Goal: Information Seeking & Learning: Learn about a topic

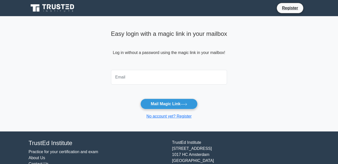
click at [176, 72] on input "email" at bounding box center [169, 77] width 116 height 15
click at [313, 70] on main "Easy login with a magic link in your mailbox Log in without a password using th…" at bounding box center [169, 73] width 338 height 115
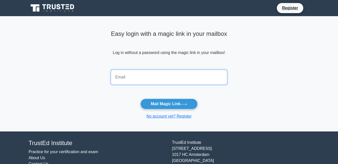
click at [135, 78] on input "email" at bounding box center [169, 77] width 116 height 15
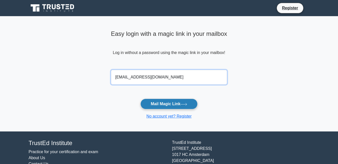
type input "philipjoshuakimayong@gmail.com"
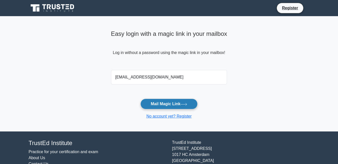
click at [195, 107] on button "Mail Magic Link" at bounding box center [168, 103] width 57 height 11
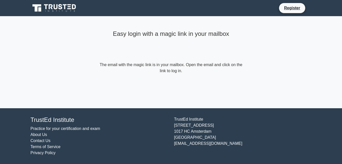
click at [0, 76] on html "Register Easy login with a magic link in your mailbox About Us" at bounding box center [171, 82] width 342 height 164
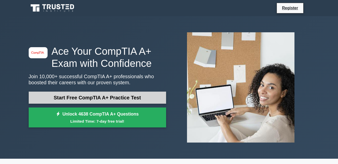
click at [125, 98] on link "Start Free CompTIA A+ Practice Test" at bounding box center [97, 97] width 137 height 12
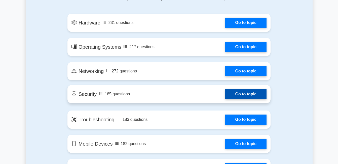
scroll to position [302, 0]
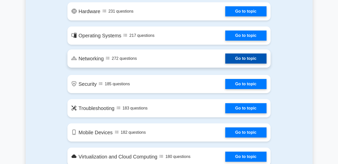
click at [249, 60] on link "Go to topic" at bounding box center [245, 58] width 41 height 10
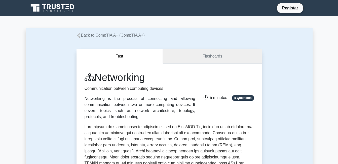
click at [197, 57] on link "Flashcards" at bounding box center [212, 56] width 99 height 14
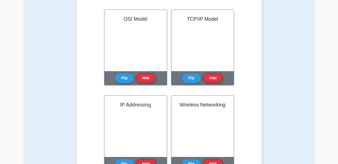
scroll to position [126, 0]
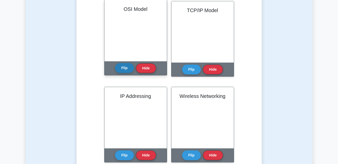
click at [124, 68] on button "Flip" at bounding box center [124, 68] width 19 height 10
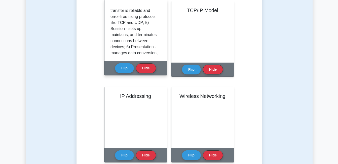
scroll to position [209, 0]
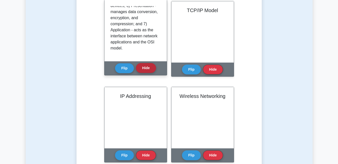
click at [143, 67] on button "Hide" at bounding box center [146, 68] width 20 height 10
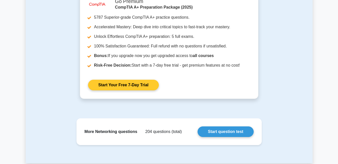
scroll to position [755, 0]
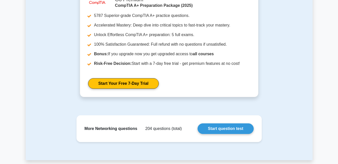
click at [34, 60] on div "image/svg+xml Go Premium CompTIA A+ Preparation Package (2025) 5787 Superior-gr…" at bounding box center [169, 47] width 281 height 111
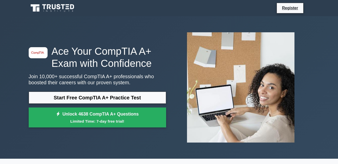
click at [60, 9] on icon at bounding box center [53, 8] width 48 height 10
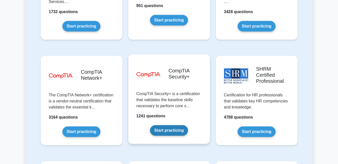
scroll to position [956, 0]
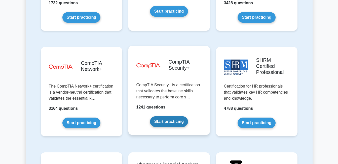
click at [150, 116] on link "Start practicing" at bounding box center [169, 121] width 38 height 11
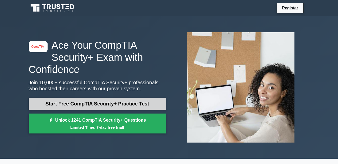
click at [78, 101] on link "Start Free CompTIA Security+ Practice Test" at bounding box center [97, 103] width 137 height 12
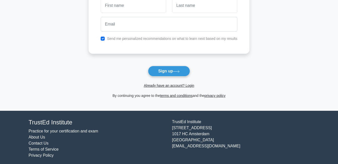
scroll to position [58, 0]
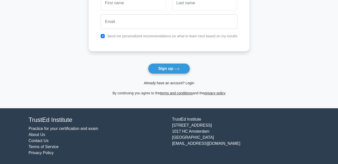
click at [170, 82] on link "Already have an account? Login" at bounding box center [169, 83] width 50 height 4
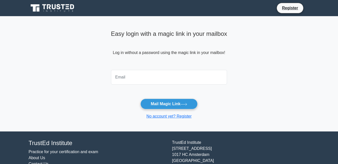
click at [169, 80] on input "email" at bounding box center [169, 77] width 116 height 15
type input "philipjoshuakimayong@gmail.com"
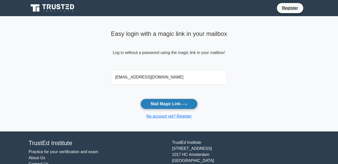
click at [165, 101] on button "Mail Magic Link" at bounding box center [168, 103] width 57 height 11
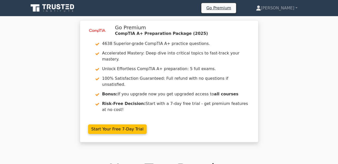
click at [57, 11] on icon at bounding box center [53, 8] width 48 height 10
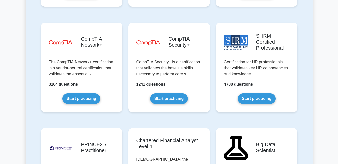
scroll to position [981, 0]
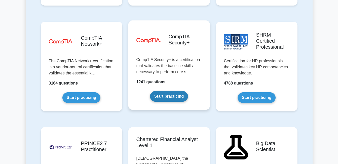
click at [181, 91] on link "Start practicing" at bounding box center [169, 96] width 38 height 11
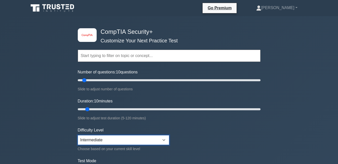
click at [152, 138] on select "Beginner Intermediate Expert" at bounding box center [123, 140] width 91 height 10
select select "beginner"
click at [78, 135] on select "Beginner Intermediate Expert" at bounding box center [123, 140] width 91 height 10
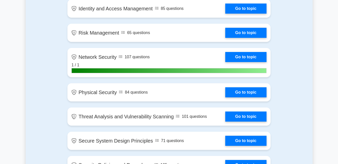
scroll to position [402, 0]
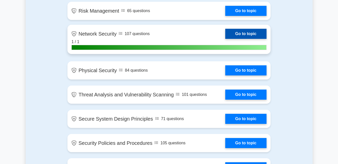
click at [225, 39] on link "Go to topic" at bounding box center [245, 34] width 41 height 10
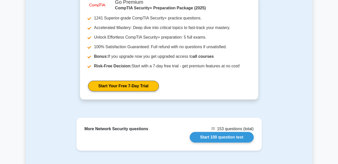
scroll to position [534, 0]
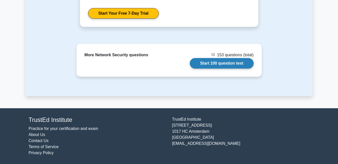
click at [226, 66] on link "Start 100 question test" at bounding box center [222, 63] width 64 height 11
click at [190, 63] on link "Start 100 question test" at bounding box center [222, 63] width 64 height 11
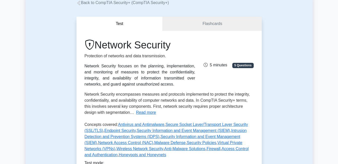
scroll to position [0, 0]
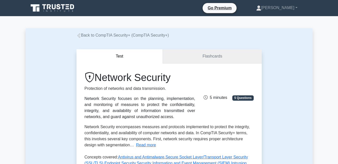
click at [189, 58] on link "Flashcards" at bounding box center [212, 56] width 99 height 14
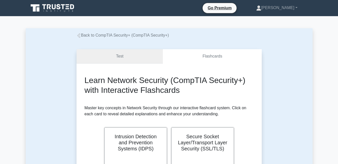
click at [128, 57] on link "Test" at bounding box center [119, 56] width 87 height 14
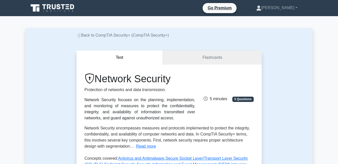
click at [83, 36] on link "Back to CompTIA Security+ (CompTIA Security+)" at bounding box center [122, 35] width 92 height 4
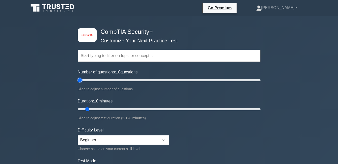
click at [80, 79] on input "Number of questions: 10 questions" at bounding box center [169, 80] width 183 height 6
click at [82, 80] on input "Number of questions: 5 questions" at bounding box center [169, 80] width 183 height 6
type input "10"
click at [82, 80] on input "Number of questions: 5 questions" at bounding box center [169, 80] width 183 height 6
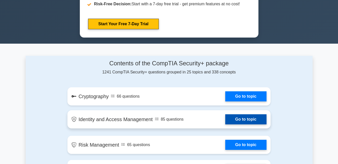
scroll to position [302, 0]
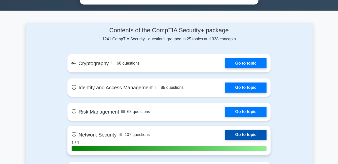
click at [225, 136] on link "Go to topic" at bounding box center [245, 134] width 41 height 10
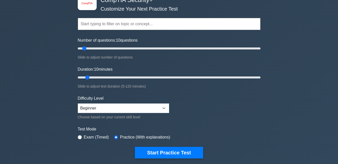
scroll to position [0, 0]
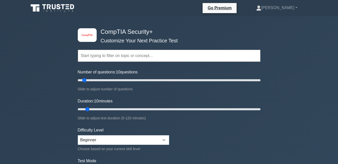
click at [143, 55] on input "text" at bounding box center [169, 56] width 183 height 12
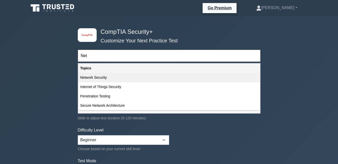
click at [104, 80] on div "Network Security" at bounding box center [169, 77] width 182 height 9
type input "Network Security"
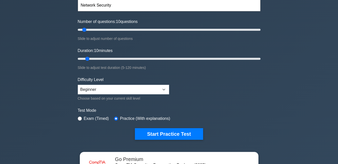
scroll to position [75, 0]
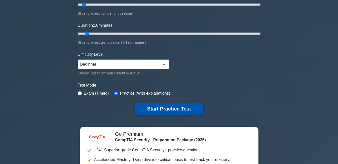
click at [193, 108] on button "Start Practice Test" at bounding box center [169, 109] width 68 height 12
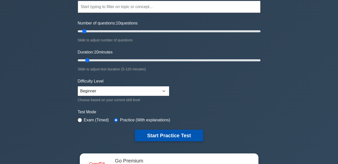
scroll to position [0, 0]
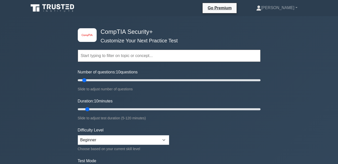
click at [168, 54] on input "text" at bounding box center [169, 56] width 183 height 12
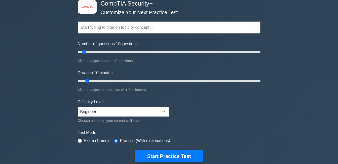
scroll to position [50, 0]
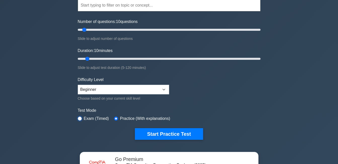
click at [78, 118] on input "radio" at bounding box center [80, 118] width 4 height 4
radio input "true"
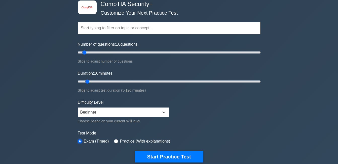
scroll to position [0, 0]
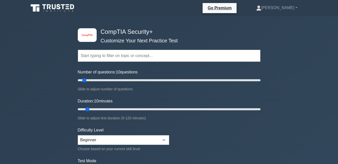
click at [126, 56] on input "text" at bounding box center [169, 56] width 183 height 12
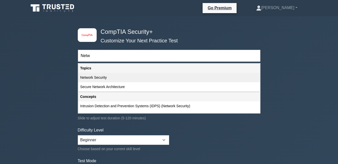
click at [106, 76] on div "Network Security" at bounding box center [169, 77] width 182 height 9
type input "Network Security"
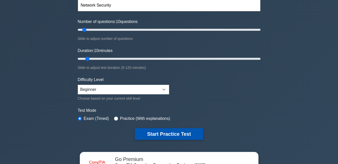
scroll to position [25, 0]
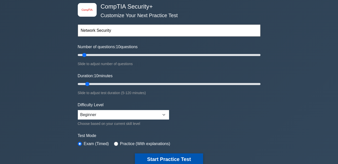
click at [176, 159] on button "Start Practice Test" at bounding box center [169, 159] width 68 height 12
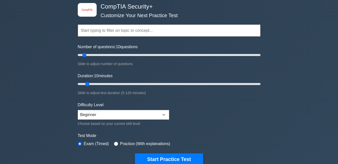
click at [148, 32] on input "text" at bounding box center [169, 30] width 183 height 12
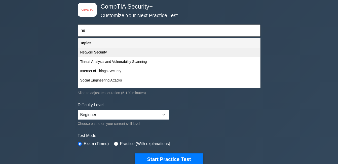
click at [101, 53] on div "Network Security" at bounding box center [169, 52] width 182 height 9
type input "Network Security"
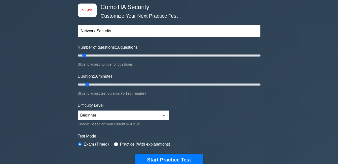
scroll to position [75, 0]
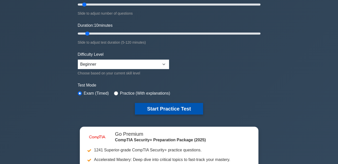
click at [159, 109] on button "Start Practice Test" at bounding box center [169, 109] width 68 height 12
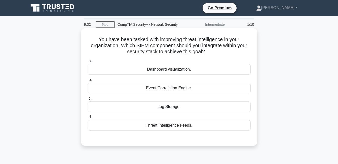
click at [176, 68] on div "Dashboard visualization." at bounding box center [169, 69] width 163 height 11
click at [88, 63] on input "a. Dashboard visualization." at bounding box center [88, 60] width 0 height 3
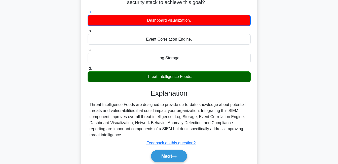
scroll to position [50, 0]
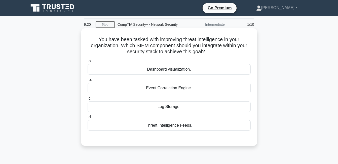
click at [173, 126] on div "Threat Intelligence Feeds." at bounding box center [169, 125] width 163 height 11
click at [88, 118] on input "d. Threat Intelligence Feeds." at bounding box center [88, 116] width 0 height 3
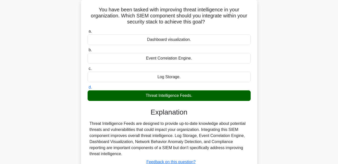
scroll to position [101, 0]
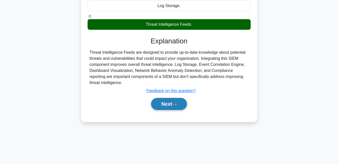
click at [167, 104] on button "Next" at bounding box center [169, 104] width 36 height 12
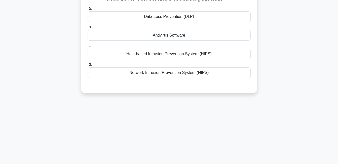
scroll to position [0, 0]
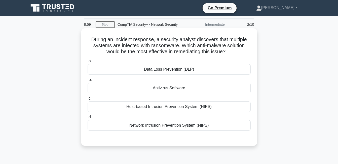
click at [177, 88] on div "Antivirus Software" at bounding box center [169, 88] width 163 height 11
click at [88, 81] on input "b. Antivirus Software" at bounding box center [88, 79] width 0 height 3
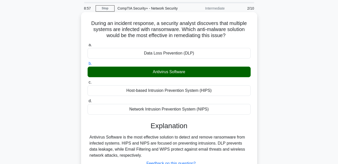
scroll to position [50, 0]
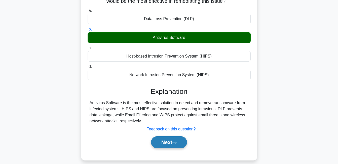
click at [166, 141] on button "Next" at bounding box center [169, 142] width 36 height 12
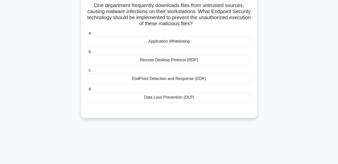
scroll to position [25, 0]
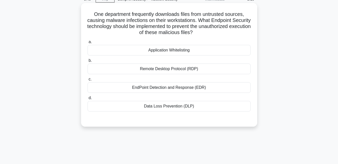
click at [188, 87] on div "EndPoint Detection and Response (EDR)" at bounding box center [169, 87] width 163 height 11
click at [88, 81] on input "c. EndPoint Detection and Response (EDR)" at bounding box center [88, 78] width 0 height 3
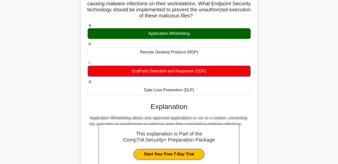
scroll to position [0, 0]
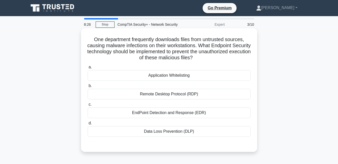
click at [159, 77] on div "Application Whitelisting" at bounding box center [169, 75] width 163 height 11
click at [88, 69] on input "a. Application Whitelisting" at bounding box center [88, 66] width 0 height 3
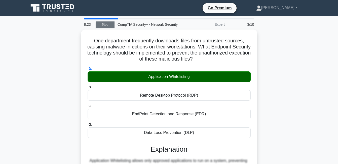
click at [101, 26] on link "Stop" at bounding box center [105, 24] width 19 height 6
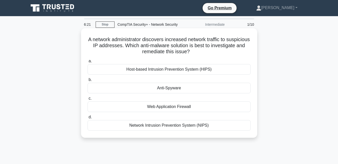
click at [182, 107] on div "Web Application Firewall" at bounding box center [169, 106] width 163 height 11
click at [88, 100] on input "c. Web Application Firewall" at bounding box center [88, 98] width 0 height 3
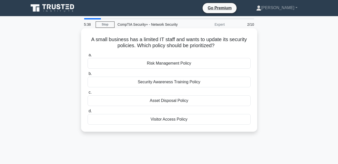
click at [191, 80] on div "Security Awareness Training Policy" at bounding box center [169, 81] width 163 height 11
click at [88, 75] on input "b. Security Awareness Training Policy" at bounding box center [88, 73] width 0 height 3
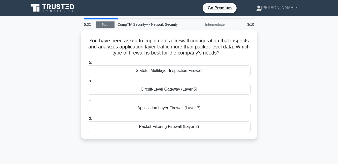
click at [106, 27] on link "Stop" at bounding box center [105, 24] width 19 height 6
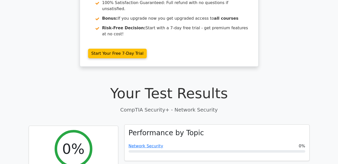
scroll to position [126, 0]
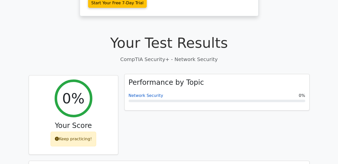
click at [147, 93] on link "Network Security" at bounding box center [146, 95] width 35 height 5
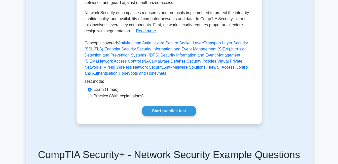
scroll to position [176, 0]
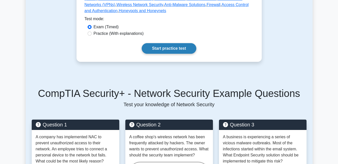
click at [170, 49] on link "Start practice test" at bounding box center [169, 48] width 55 height 11
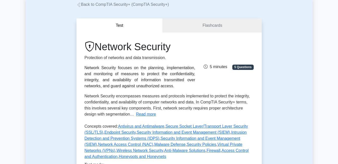
scroll to position [0, 0]
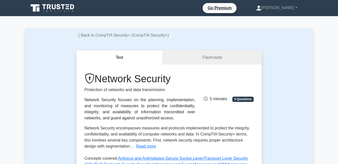
click at [80, 34] on icon at bounding box center [78, 35] width 5 height 5
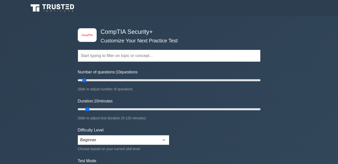
click at [131, 56] on input "text" at bounding box center [169, 56] width 183 height 12
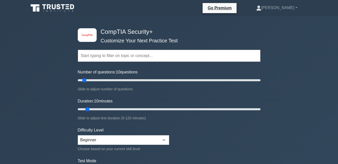
click at [131, 56] on input "text" at bounding box center [169, 56] width 183 height 12
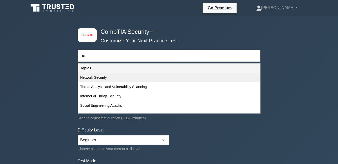
click at [99, 76] on div "Network Security" at bounding box center [169, 77] width 182 height 9
type input "Network Security"
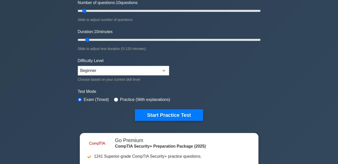
scroll to position [151, 0]
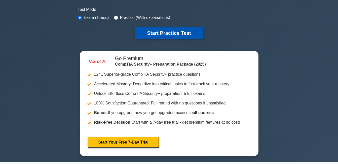
click at [166, 35] on button "Start Practice Test" at bounding box center [169, 33] width 68 height 12
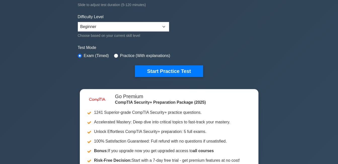
scroll to position [75, 0]
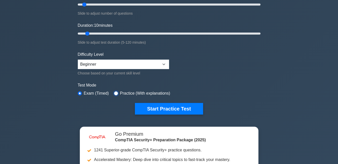
click at [115, 92] on input "radio" at bounding box center [116, 93] width 4 height 4
radio input "true"
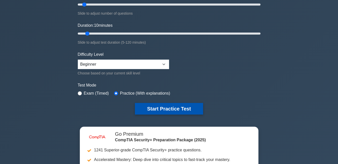
click at [143, 105] on button "Start Practice Test" at bounding box center [169, 109] width 68 height 12
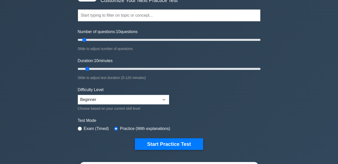
scroll to position [0, 0]
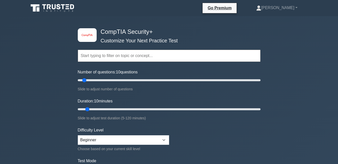
click at [163, 49] on div "Topics Cryptography Identity and Access Management Risk Management Network Secu…" at bounding box center [169, 48] width 183 height 29
click at [161, 55] on input "text" at bounding box center [169, 56] width 183 height 12
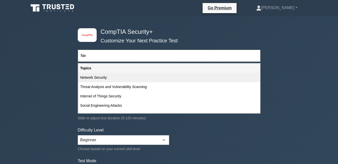
click at [95, 76] on div "Network Security" at bounding box center [169, 77] width 182 height 9
type input "Network Security"
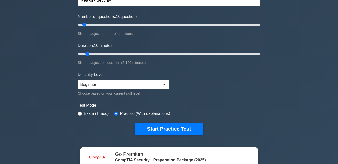
scroll to position [50, 0]
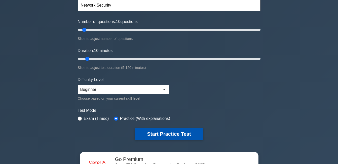
click at [170, 131] on button "Start Practice Test" at bounding box center [169, 134] width 68 height 12
click at [174, 132] on button "Start Practice Test" at bounding box center [169, 134] width 68 height 12
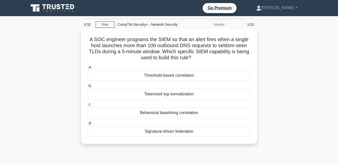
click at [170, 76] on div "Threshold-based correlation" at bounding box center [169, 75] width 163 height 11
click at [88, 69] on input "a. Threshold-based correlation" at bounding box center [88, 66] width 0 height 3
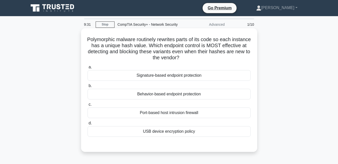
click at [180, 76] on div "Signature-based endpoint protection" at bounding box center [169, 75] width 163 height 11
click at [88, 69] on input "a. Signature-based endpoint protection" at bounding box center [88, 66] width 0 height 3
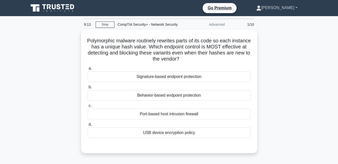
click at [294, 7] on link "[PERSON_NAME]" at bounding box center [276, 8] width 65 height 10
click at [293, 9] on link "[PERSON_NAME]" at bounding box center [276, 8] width 65 height 10
click at [99, 23] on link "Stop" at bounding box center [105, 24] width 19 height 6
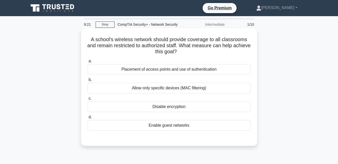
click at [182, 66] on div "Placement of access points and use of authentication" at bounding box center [169, 69] width 163 height 11
click at [88, 63] on input "a. Placement of access points and use of authentication" at bounding box center [88, 60] width 0 height 3
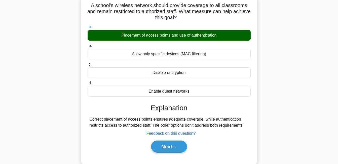
scroll to position [101, 0]
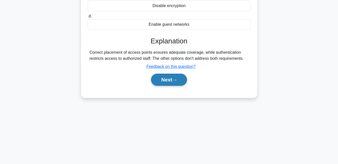
click at [174, 80] on button "Next" at bounding box center [169, 79] width 36 height 12
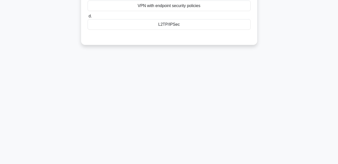
scroll to position [0, 0]
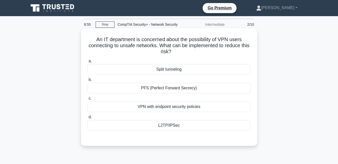
click at [191, 108] on div "VPN with endpoint security policies" at bounding box center [169, 106] width 163 height 11
click at [88, 100] on input "c. VPN with endpoint security policies" at bounding box center [88, 98] width 0 height 3
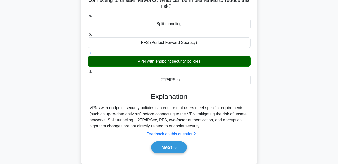
scroll to position [101, 0]
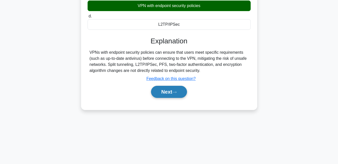
click at [166, 97] on button "Next" at bounding box center [169, 92] width 36 height 12
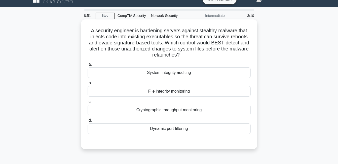
scroll to position [0, 0]
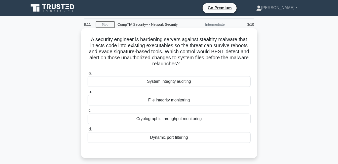
click at [161, 119] on div "Cryptographic throughput monitoring" at bounding box center [169, 118] width 163 height 11
click at [88, 112] on input "c. Cryptographic throughput monitoring" at bounding box center [88, 110] width 0 height 3
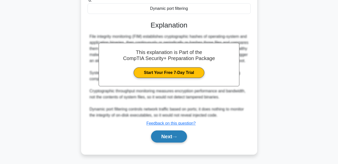
click at [173, 139] on button "Next" at bounding box center [169, 136] width 36 height 12
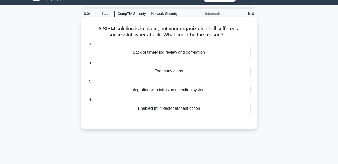
scroll to position [8, 0]
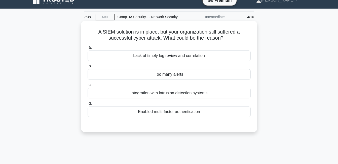
click at [143, 74] on div "Too many alerts" at bounding box center [169, 74] width 163 height 11
click at [88, 68] on input "b. Too many alerts" at bounding box center [88, 65] width 0 height 3
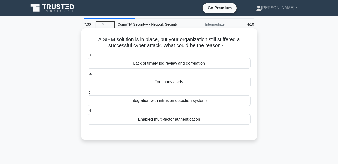
click at [165, 63] on div "Lack of timely log review and correlation" at bounding box center [169, 63] width 163 height 11
click at [88, 57] on input "a. Lack of timely log review and correlation" at bounding box center [88, 54] width 0 height 3
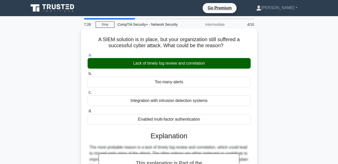
scroll to position [101, 0]
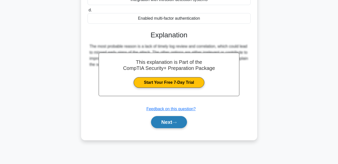
click at [177, 120] on button "Next" at bounding box center [169, 122] width 36 height 12
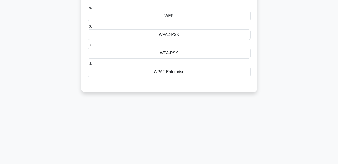
scroll to position [0, 0]
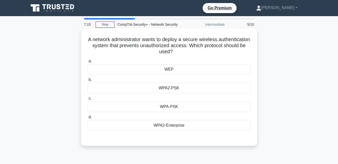
click at [179, 88] on div "WPA2-PSK" at bounding box center [169, 88] width 163 height 11
click at [88, 81] on input "b. WPA2-PSK" at bounding box center [88, 79] width 0 height 3
click at [170, 126] on div "WPA2-Enterprise" at bounding box center [169, 125] width 163 height 11
click at [88, 118] on input "d. WPA2-Enterprise" at bounding box center [88, 116] width 0 height 3
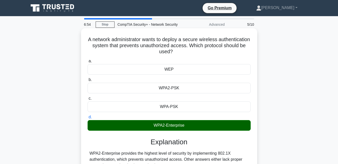
click at [197, 126] on div "WPA2-Enterprise" at bounding box center [169, 125] width 163 height 11
click at [88, 118] on input "d. WPA2-Enterprise" at bounding box center [88, 116] width 0 height 3
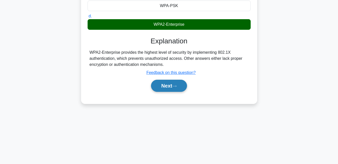
click at [174, 87] on button "Next" at bounding box center [169, 85] width 36 height 12
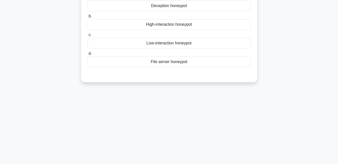
scroll to position [0, 0]
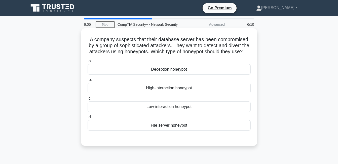
click at [195, 74] on div "Deception honeypot" at bounding box center [169, 69] width 163 height 11
click at [88, 63] on input "a. Deception honeypot" at bounding box center [88, 60] width 0 height 3
click at [167, 93] on div "High-interaction honeypot" at bounding box center [169, 88] width 163 height 11
click at [88, 81] on input "b. High-interaction honeypot" at bounding box center [88, 79] width 0 height 3
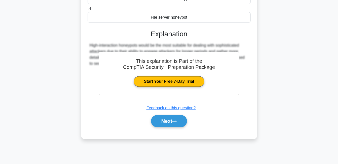
scroll to position [108, 0]
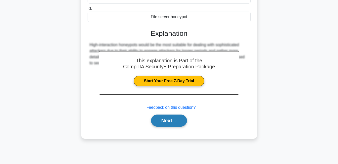
click at [170, 126] on button "Next" at bounding box center [169, 120] width 36 height 12
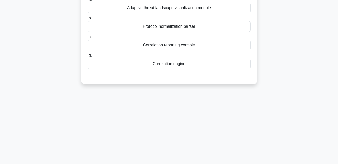
scroll to position [0, 0]
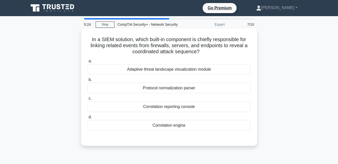
click at [192, 108] on div "Correlation reporting console" at bounding box center [169, 106] width 163 height 11
click at [88, 100] on input "c. Correlation reporting console" at bounding box center [88, 98] width 0 height 3
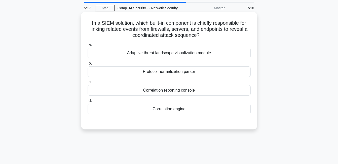
scroll to position [25, 0]
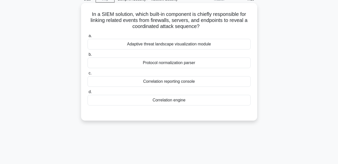
click at [155, 99] on div "Correlation engine" at bounding box center [169, 100] width 163 height 11
click at [88, 93] on input "d. Correlation engine" at bounding box center [88, 91] width 0 height 3
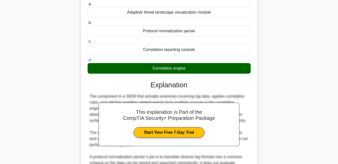
scroll to position [126, 0]
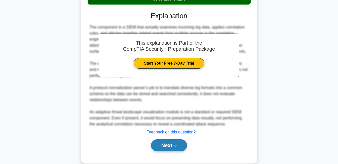
click at [172, 143] on button "Next" at bounding box center [169, 145] width 36 height 12
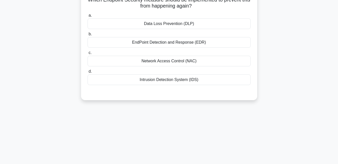
scroll to position [0, 0]
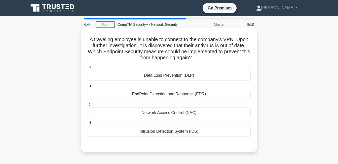
click at [162, 97] on div "EndPoint Detection and Response (EDR)" at bounding box center [169, 94] width 163 height 11
click at [88, 87] on input "b. EndPoint Detection and Response (EDR)" at bounding box center [88, 85] width 0 height 3
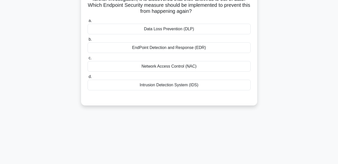
scroll to position [50, 0]
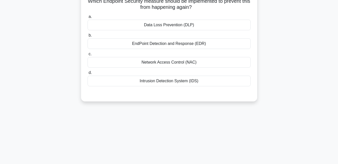
click at [173, 63] on div "Network Access Control (NAC)" at bounding box center [169, 62] width 163 height 11
click at [88, 56] on input "c. Network Access Control (NAC)" at bounding box center [88, 53] width 0 height 3
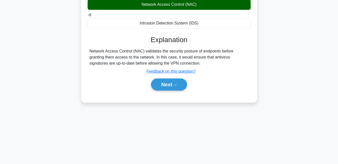
scroll to position [108, 0]
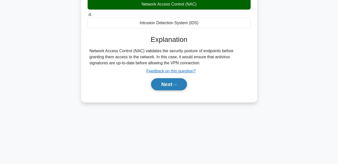
click at [168, 86] on button "Next" at bounding box center [169, 84] width 36 height 12
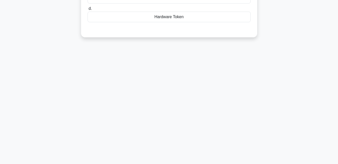
scroll to position [0, 0]
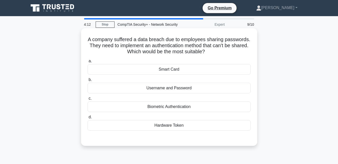
click at [182, 106] on div "Biometric Authentication" at bounding box center [169, 106] width 163 height 11
click at [88, 100] on input "c. Biometric Authentication" at bounding box center [88, 98] width 0 height 3
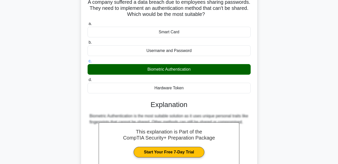
scroll to position [101, 0]
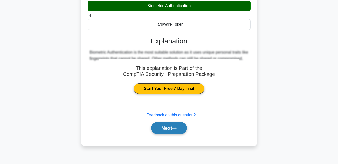
click at [171, 129] on button "Next" at bounding box center [169, 128] width 36 height 12
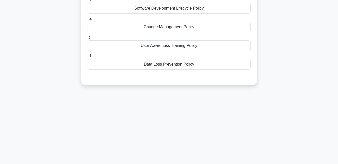
scroll to position [0, 0]
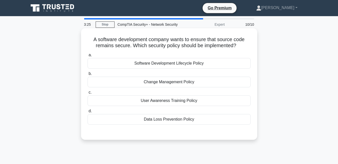
click at [164, 61] on div "Software Development Lifecycle Policy" at bounding box center [169, 63] width 163 height 11
click at [88, 57] on input "a. Software Development Lifecycle Policy" at bounding box center [88, 54] width 0 height 3
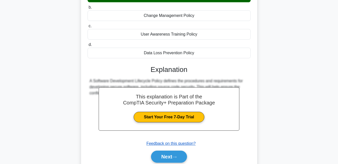
scroll to position [101, 0]
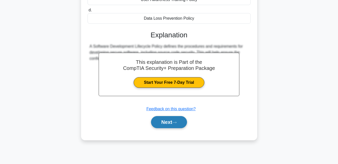
click at [166, 122] on button "Next" at bounding box center [169, 122] width 36 height 12
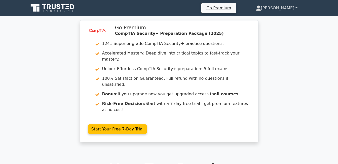
click at [298, 6] on link "[PERSON_NAME]" at bounding box center [277, 8] width 66 height 10
click at [282, 22] on link "Profile" at bounding box center [264, 20] width 40 height 8
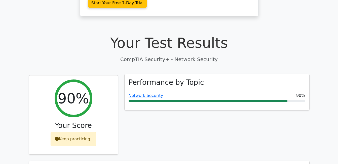
scroll to position [141, 0]
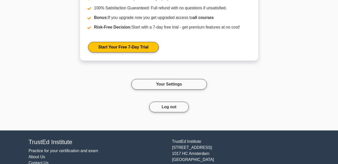
scroll to position [863, 0]
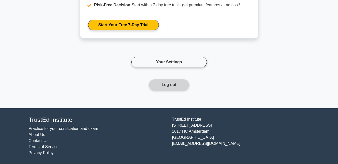
click at [180, 82] on button "Log out" at bounding box center [168, 84] width 39 height 11
